Goal: Information Seeking & Learning: Check status

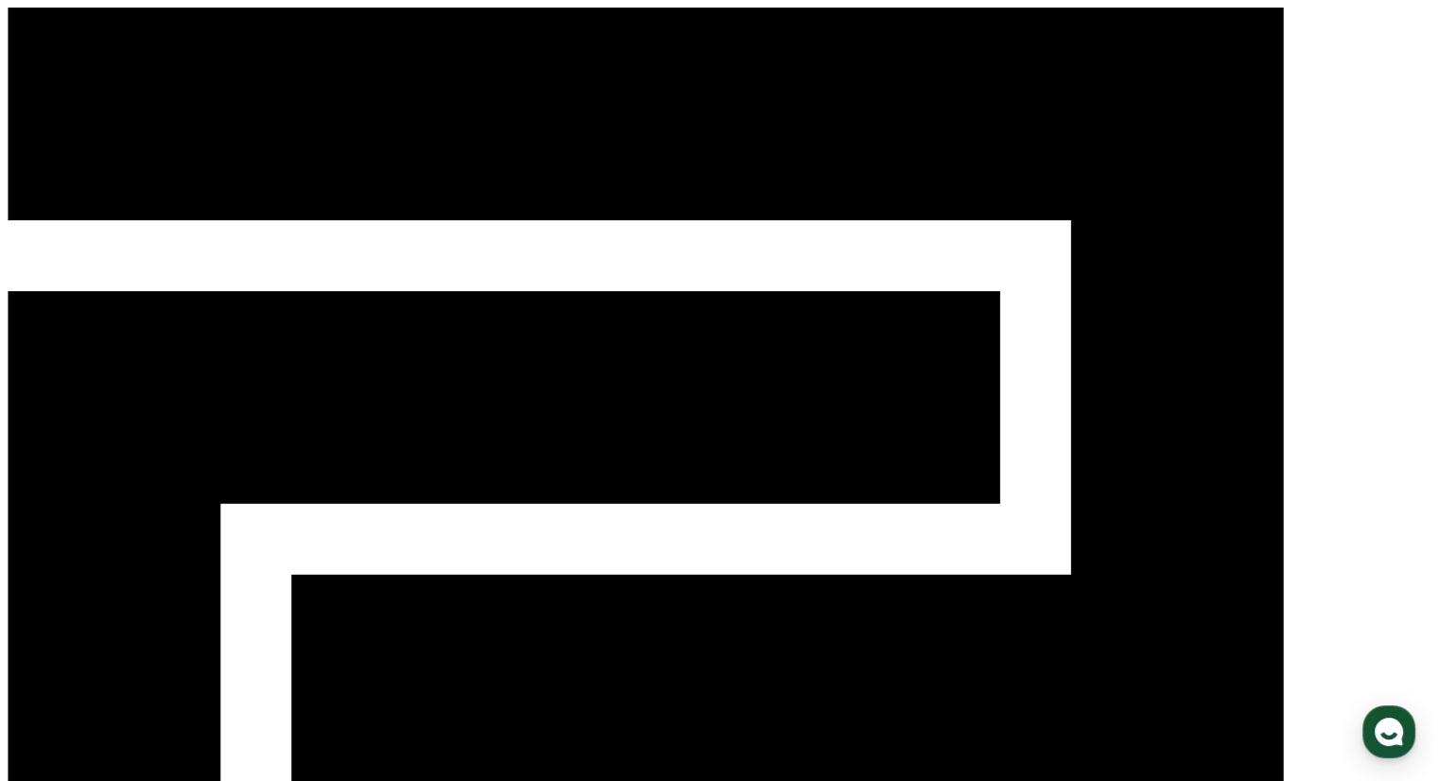
select select "**********"
